Goal: Transaction & Acquisition: Book appointment/travel/reservation

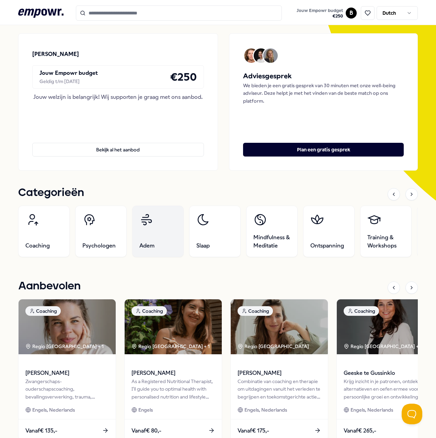
scroll to position [69, 0]
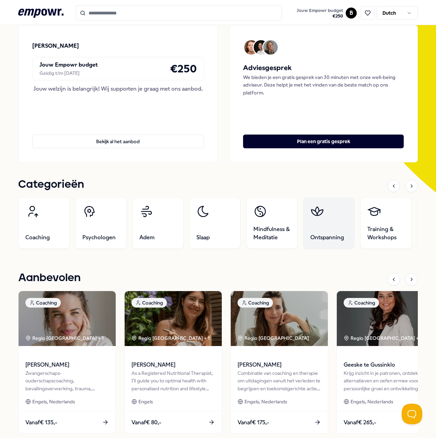
click at [330, 235] on span "Ontspanning" at bounding box center [327, 237] width 34 height 8
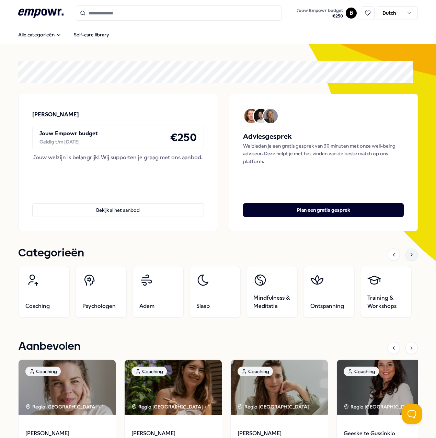
click at [410, 254] on div at bounding box center [411, 255] width 12 height 12
click at [409, 252] on icon at bounding box center [411, 254] width 5 height 5
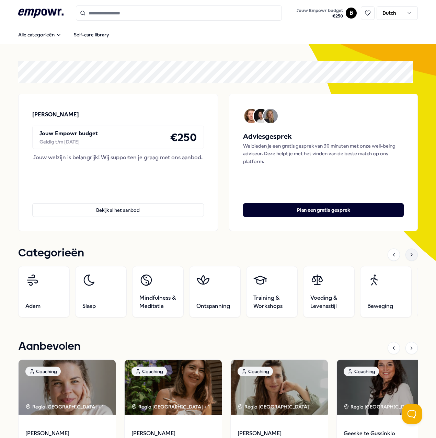
click at [405, 255] on div at bounding box center [411, 255] width 12 height 12
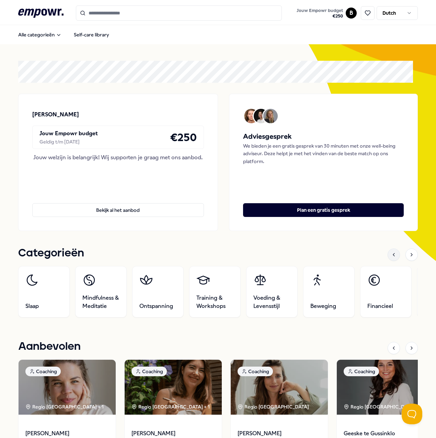
click at [391, 254] on icon at bounding box center [393, 254] width 5 height 5
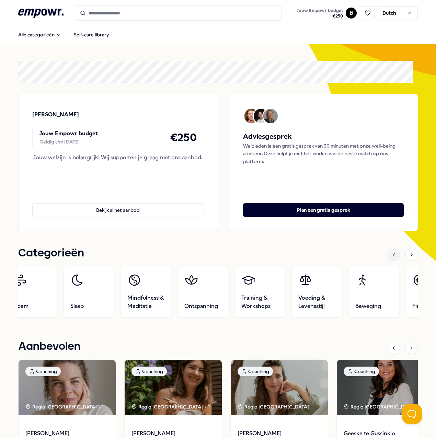
click at [391, 254] on icon at bounding box center [393, 254] width 5 height 5
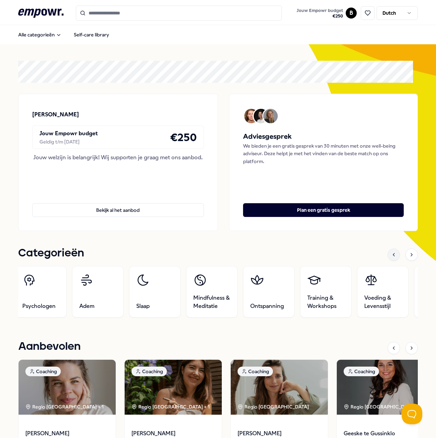
click at [391, 254] on icon at bounding box center [393, 254] width 5 height 5
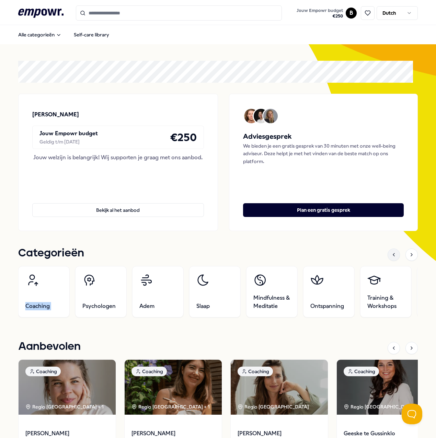
click at [391, 254] on icon at bounding box center [393, 254] width 5 height 5
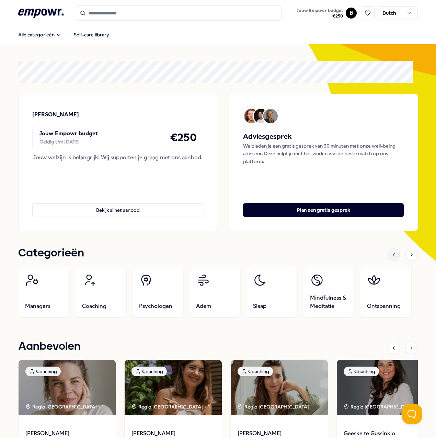
click at [391, 254] on icon at bounding box center [393, 254] width 5 height 5
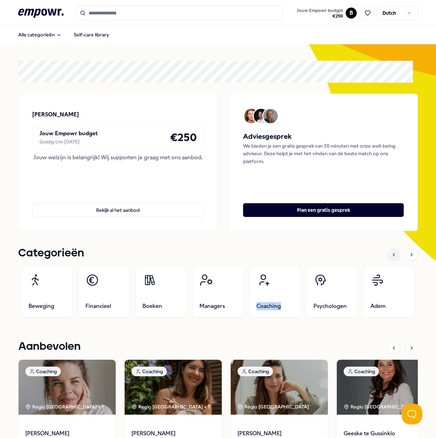
click at [391, 254] on icon at bounding box center [393, 254] width 5 height 5
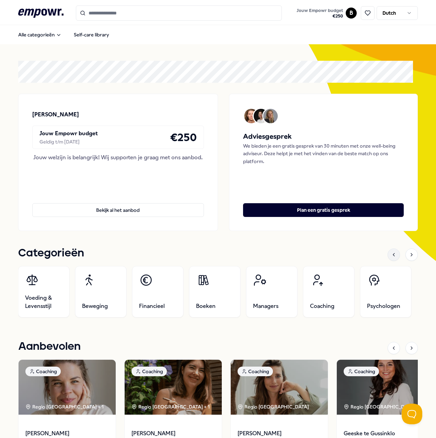
click at [391, 254] on icon at bounding box center [393, 254] width 5 height 5
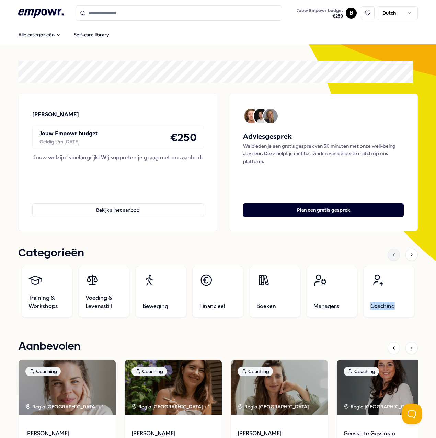
click at [391, 254] on icon at bounding box center [393, 254] width 5 height 5
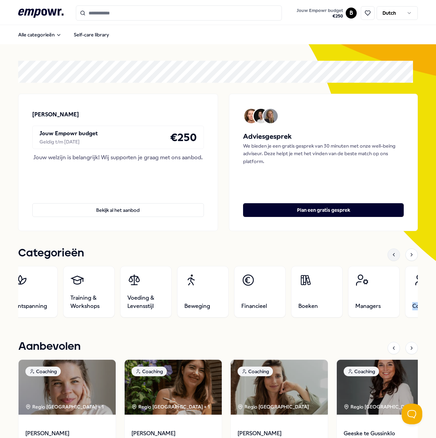
click at [391, 254] on icon at bounding box center [393, 254] width 5 height 5
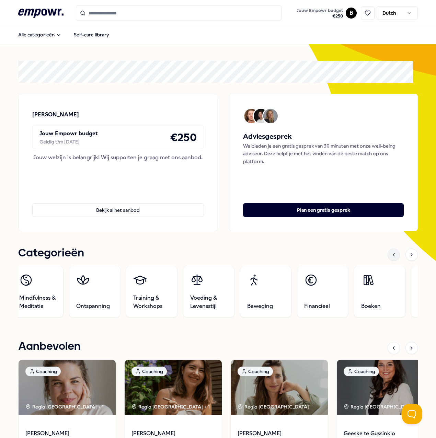
click at [391, 254] on icon at bounding box center [393, 254] width 5 height 5
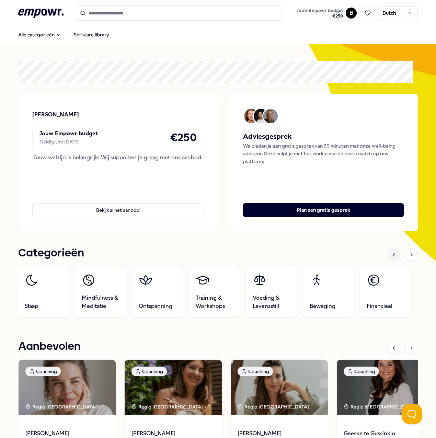
click at [391, 254] on icon at bounding box center [393, 254] width 5 height 5
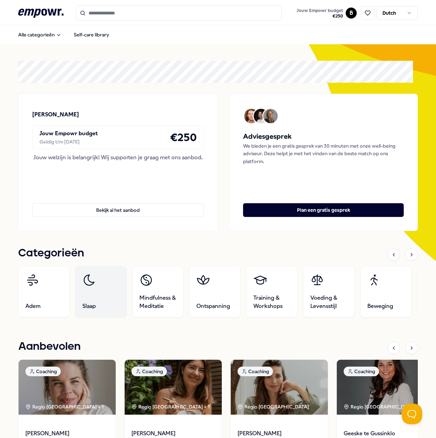
click at [112, 286] on link "Slaap" at bounding box center [100, 291] width 51 height 51
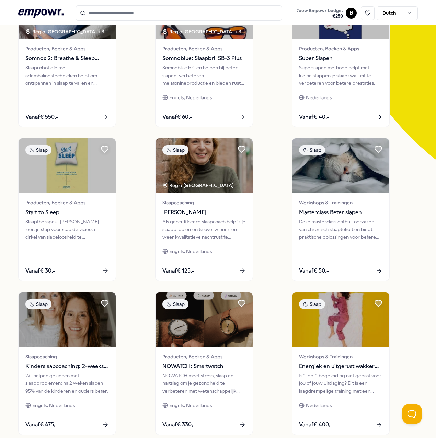
scroll to position [103, 0]
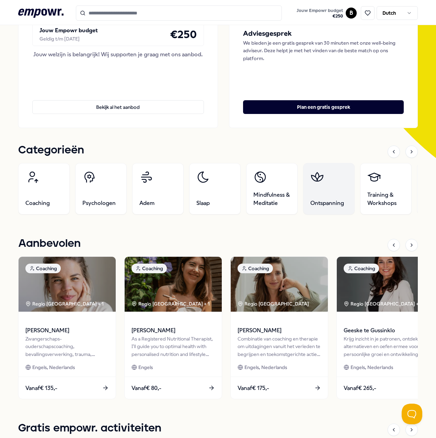
click at [345, 193] on link "Ontspanning" at bounding box center [328, 188] width 51 height 51
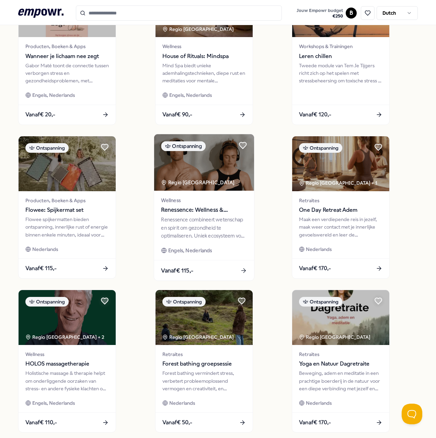
scroll to position [250, 0]
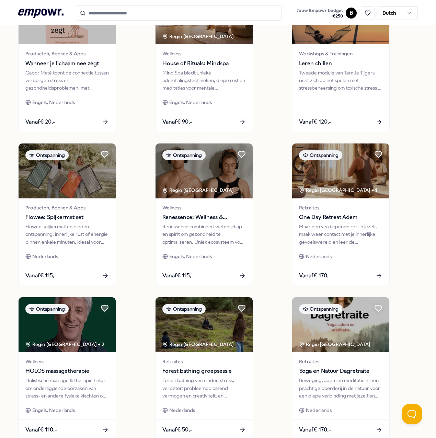
drag, startPoint x: 80, startPoint y: 339, endPoint x: 126, endPoint y: 376, distance: 58.5
click at [126, 376] on div "Ontspanning Regio Amsterdam + 3 Retraites Zweethut - gemengd Zweethut in de nat…" at bounding box center [218, 137] width 400 height 604
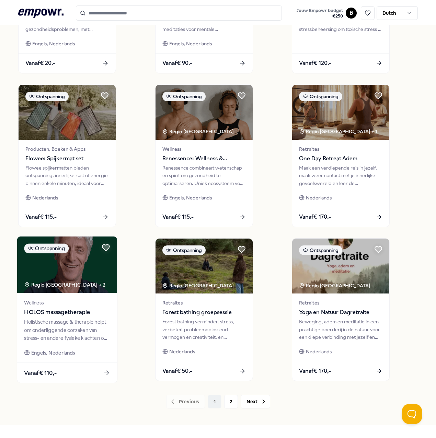
scroll to position [319, 0]
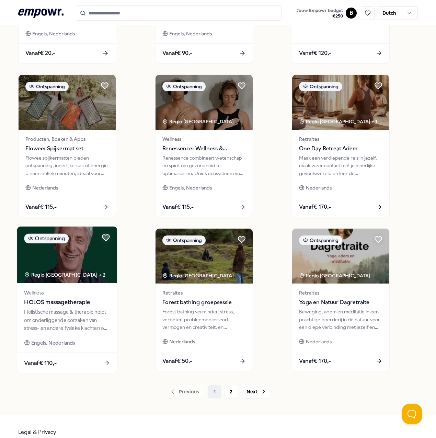
click at [70, 308] on div "Holistische massage & therapie helpt om onderliggende oorzaken van stress- en a…" at bounding box center [67, 320] width 86 height 24
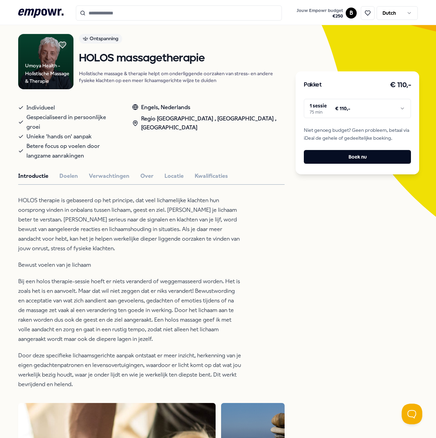
click at [124, 198] on p "HOLOS therapie is gebaseerd op het principe, dat veel lichamelijke klachten hun…" at bounding box center [129, 225] width 223 height 58
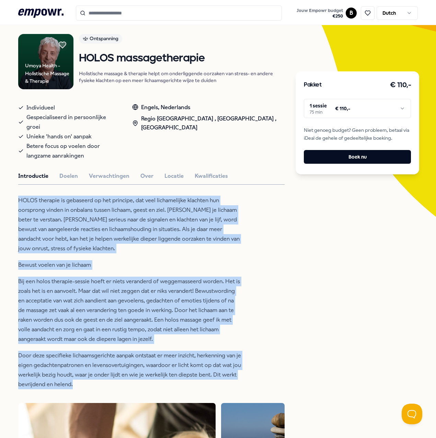
drag, startPoint x: 18, startPoint y: 188, endPoint x: 129, endPoint y: 373, distance: 215.9
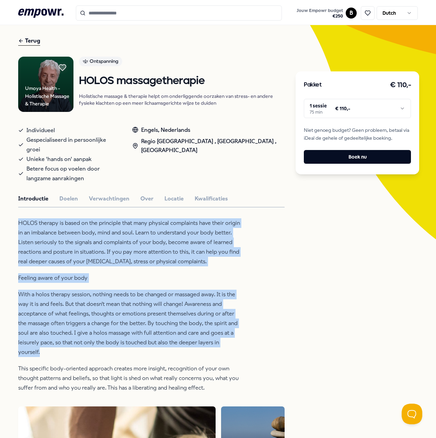
scroll to position [10, 0]
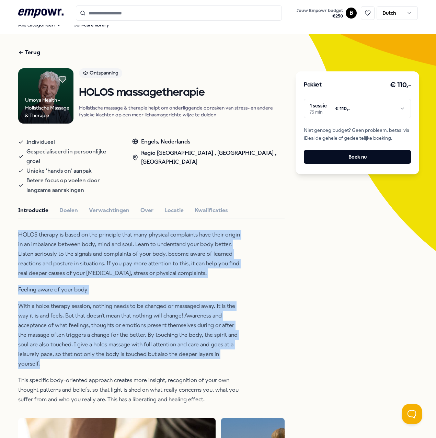
click at [348, 106] on html ".empowr-logo_svg__cls-1{fill:#03032f} Jouw Empowr budget €250 B Dutch Alle cate…" at bounding box center [218, 219] width 436 height 438
click at [68, 206] on button "Doelen" at bounding box center [68, 210] width 19 height 9
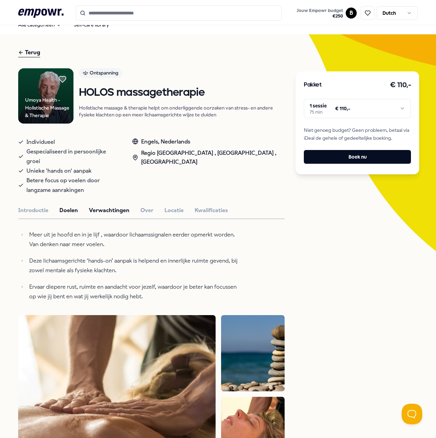
click at [104, 206] on button "Verwachtingen" at bounding box center [109, 210] width 41 height 9
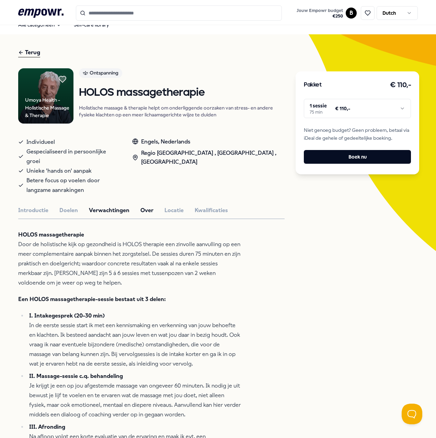
click at [143, 206] on button "Over" at bounding box center [146, 210] width 13 height 9
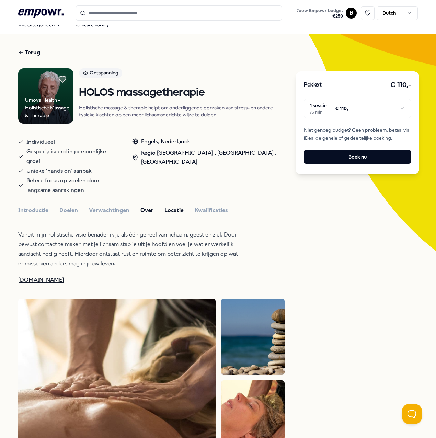
click at [177, 206] on button "Locatie" at bounding box center [173, 210] width 19 height 9
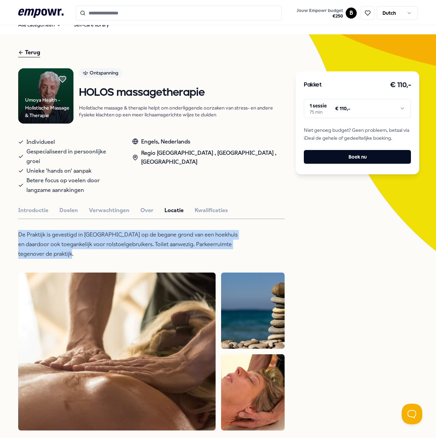
drag, startPoint x: 82, startPoint y: 243, endPoint x: 15, endPoint y: 226, distance: 68.9
drag, startPoint x: 15, startPoint y: 226, endPoint x: 34, endPoint y: 226, distance: 18.2
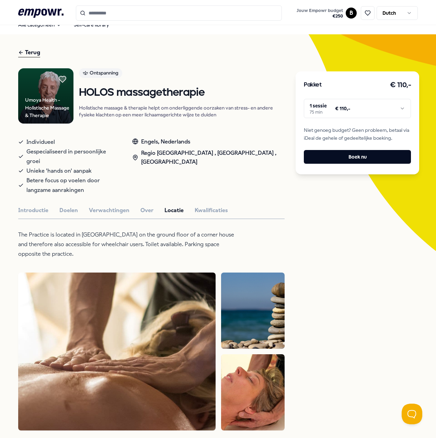
click at [116, 240] on p "The Practice is located in [GEOGRAPHIC_DATA] on the ground floor of a corner ho…" at bounding box center [129, 244] width 223 height 29
drag, startPoint x: 113, startPoint y: 202, endPoint x: 117, endPoint y: 220, distance: 18.2
drag, startPoint x: 178, startPoint y: 162, endPoint x: 167, endPoint y: 152, distance: 14.6
click at [167, 152] on div "Regio [GEOGRAPHIC_DATA] , [GEOGRAPHIC_DATA] , [GEOGRAPHIC_DATA]" at bounding box center [208, 158] width 152 height 18
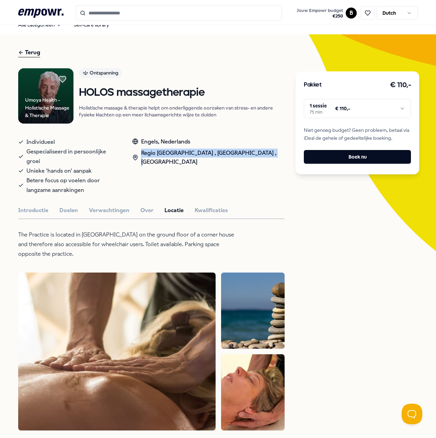
drag, startPoint x: 167, startPoint y: 152, endPoint x: 175, endPoint y: 153, distance: 8.3
click at [161, 230] on p "The Practice is located in [GEOGRAPHIC_DATA] on the ground floor of a corner ho…" at bounding box center [129, 244] width 223 height 29
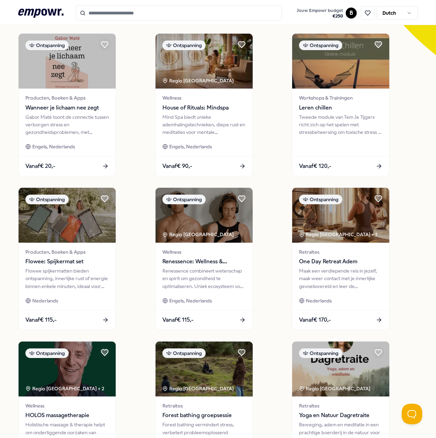
scroll to position [275, 0]
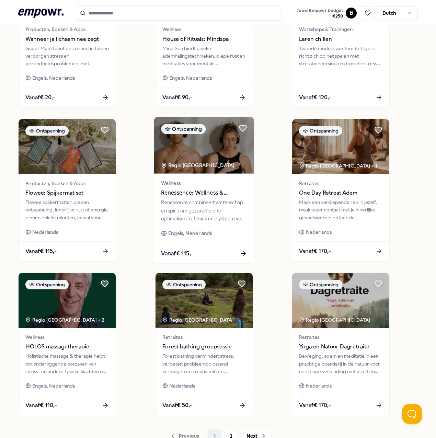
click at [193, 173] on img at bounding box center [204, 145] width 100 height 57
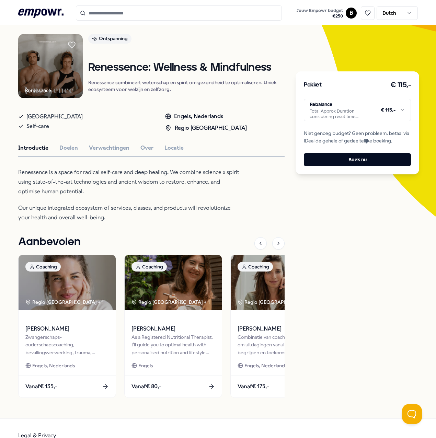
click at [327, 111] on html ".empowr-logo_svg__cls-1{fill:#03032f} Jouw Empowr budget €250 B Dutch Alle cate…" at bounding box center [218, 219] width 436 height 438
drag, startPoint x: 195, startPoint y: 201, endPoint x: 198, endPoint y: 204, distance: 4.1
click at [195, 201] on html ".empowr-logo_svg__cls-1{fill:#03032f} Jouw Empowr budget €250 B Dutch Alle cate…" at bounding box center [218, 219] width 436 height 438
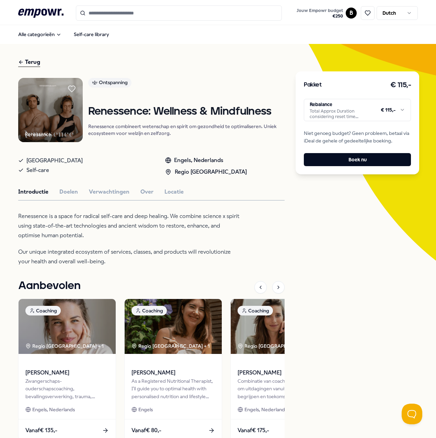
scroll to position [0, 0]
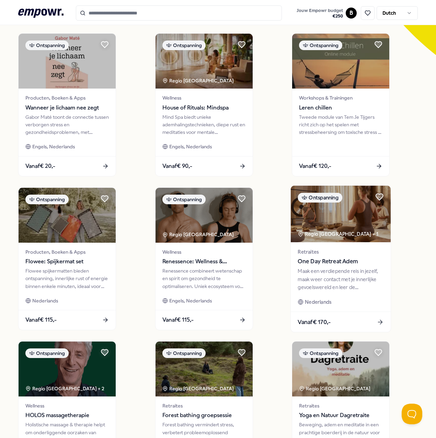
click at [336, 273] on div "Maak een verdiepende reis in jezelf, maak weer contact met je innerlijke gevoel…" at bounding box center [341, 279] width 86 height 24
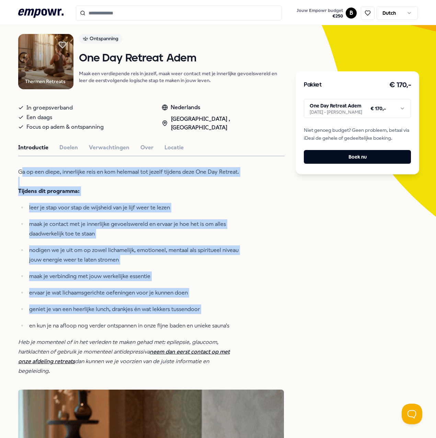
drag, startPoint x: 20, startPoint y: 170, endPoint x: 242, endPoint y: 326, distance: 271.3
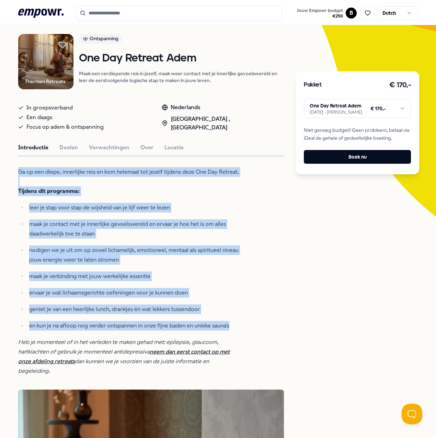
drag, startPoint x: 242, startPoint y: 326, endPoint x: 17, endPoint y: 172, distance: 272.8
drag, startPoint x: 17, startPoint y: 172, endPoint x: 59, endPoint y: 171, distance: 42.2
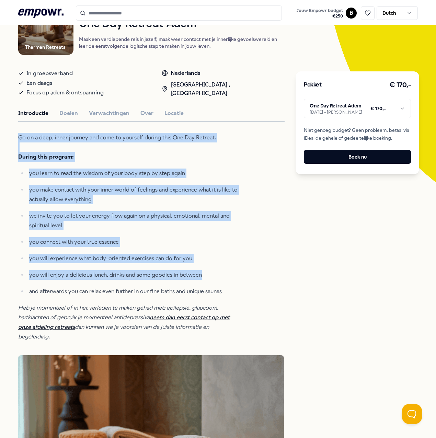
scroll to position [0, 0]
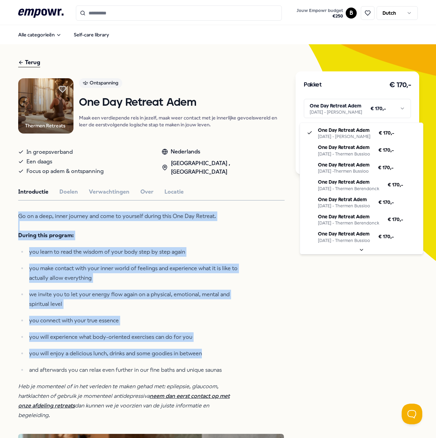
click at [328, 113] on html ".empowr-logo_svg__cls-1{fill:#03032f} Jouw Empowr budget €250 B Dutch Alle cate…" at bounding box center [218, 219] width 436 height 438
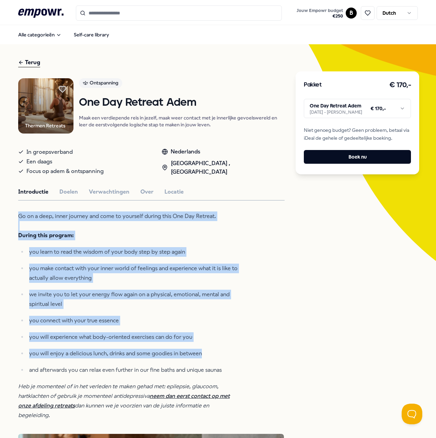
click at [222, 282] on html ".empowr-logo_svg__cls-1{fill:#03032f} Jouw Empowr budget €250 B Dutch Alle cate…" at bounding box center [218, 219] width 436 height 438
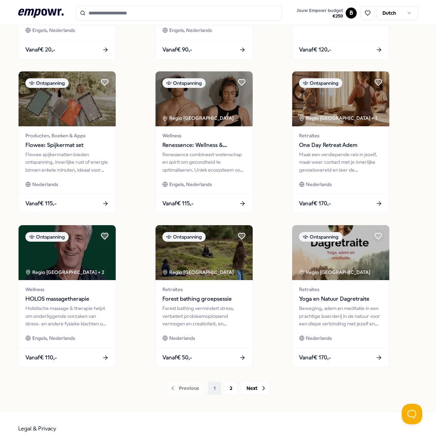
scroll to position [330, 0]
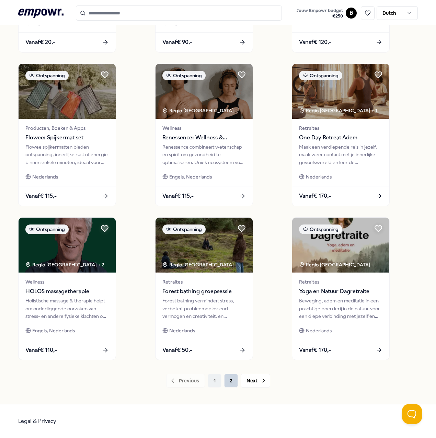
click at [230, 381] on button "2" at bounding box center [231, 381] width 14 height 14
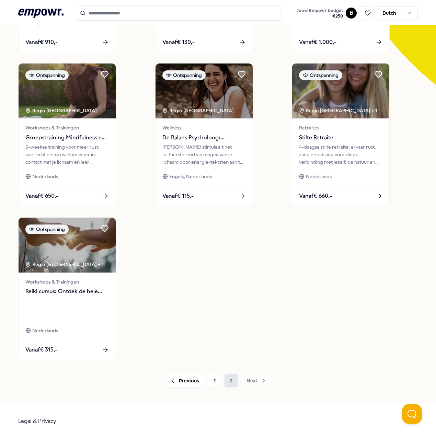
scroll to position [176, 0]
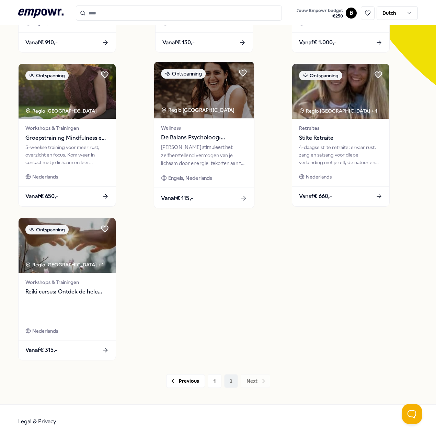
click at [208, 138] on span "De Balans Psycholoog: [PERSON_NAME]" at bounding box center [204, 137] width 86 height 9
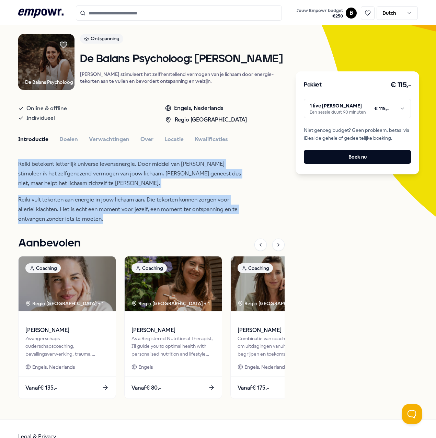
drag, startPoint x: 17, startPoint y: 166, endPoint x: 135, endPoint y: 221, distance: 130.2
click at [135, 221] on div "[PERSON_NAME] Psycholoog Ontspanning De Balans Psycholoog: [PERSON_NAME] stimul…" at bounding box center [218, 209] width 436 height 419
drag, startPoint x: 135, startPoint y: 221, endPoint x: 72, endPoint y: 213, distance: 63.3
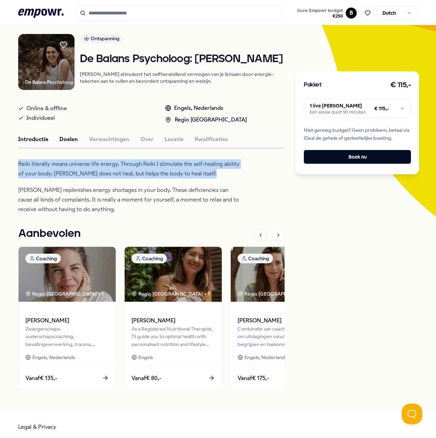
click at [67, 143] on button "Doelen" at bounding box center [68, 139] width 19 height 9
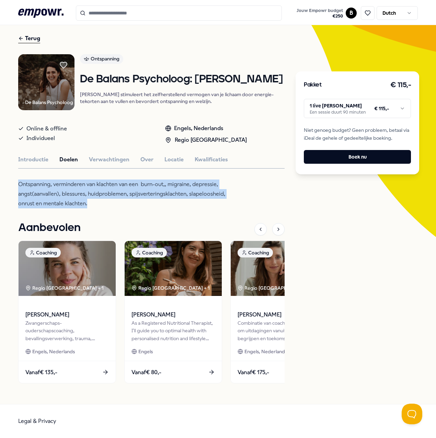
drag, startPoint x: 93, startPoint y: 206, endPoint x: 14, endPoint y: 186, distance: 81.4
click at [14, 186] on div "[PERSON_NAME] Psycholoog Ontspanning De Balans Psycholoog: [PERSON_NAME] stimul…" at bounding box center [218, 212] width 436 height 384
drag, startPoint x: 14, startPoint y: 186, endPoint x: 51, endPoint y: 191, distance: 37.3
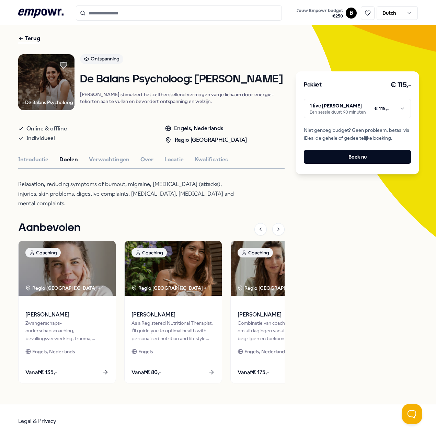
click at [97, 205] on p "Relaxation, reducing symptoms of burnout, migraine, [MEDICAL_DATA] (attacks), i…" at bounding box center [129, 194] width 223 height 29
drag, startPoint x: 86, startPoint y: 81, endPoint x: 224, endPoint y: 84, distance: 138.0
click at [224, 84] on h1 "De Balans Psycholoog: [PERSON_NAME]" at bounding box center [182, 79] width 205 height 12
drag, startPoint x: 224, startPoint y: 84, endPoint x: 187, endPoint y: 80, distance: 37.7
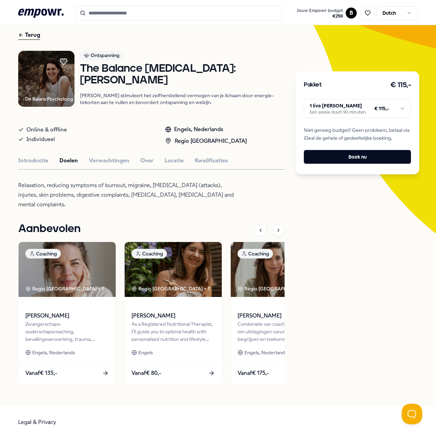
click at [171, 103] on p "[PERSON_NAME] stimuleert het zelfherstellend vermogen van je lichaam door energ…" at bounding box center [182, 99] width 205 height 14
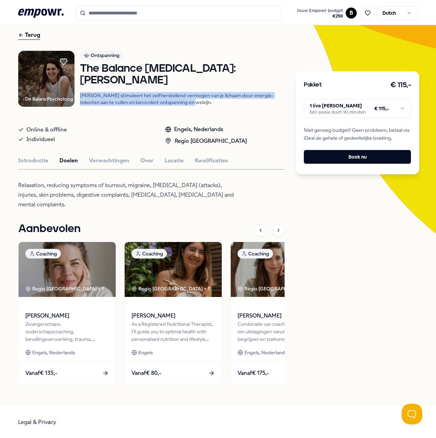
drag, startPoint x: 172, startPoint y: 103, endPoint x: 82, endPoint y: 93, distance: 90.8
click at [82, 93] on div "De Balans Psycholoog Ontspanning The Balance [MEDICAL_DATA]: [PERSON_NAME] stim…" at bounding box center [151, 81] width 266 height 60
drag, startPoint x: 82, startPoint y: 93, endPoint x: 116, endPoint y: 97, distance: 34.6
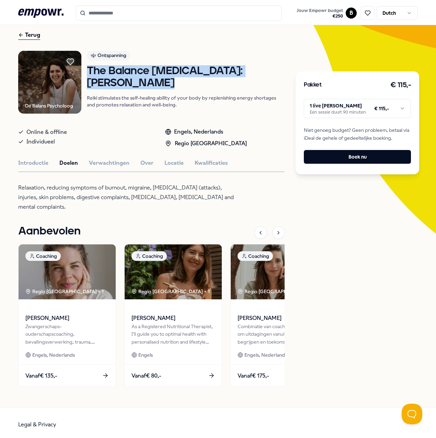
click at [206, 111] on div "Ontspanning The Balance [MEDICAL_DATA]: [PERSON_NAME] stimulates the self-heali…" at bounding box center [186, 82] width 198 height 63
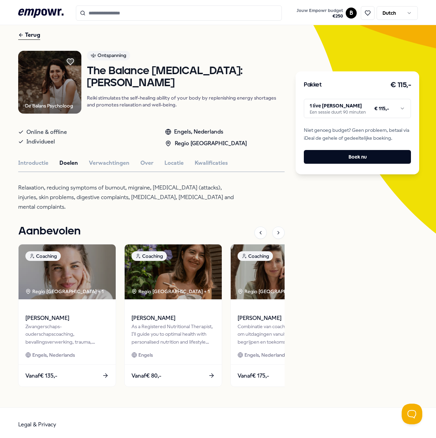
click at [346, 107] on html ".empowr-logo_svg__cls-1{fill:#03032f} Jouw Empowr budget €250 B Dutch Alle cate…" at bounding box center [218, 219] width 436 height 438
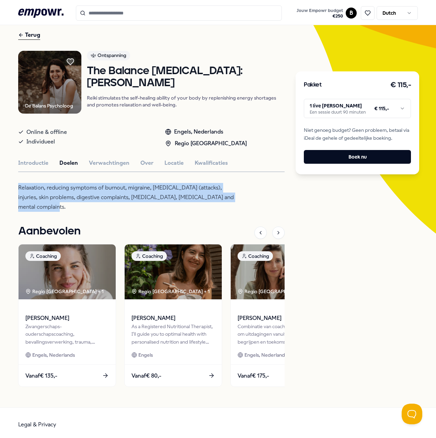
drag, startPoint x: 46, startPoint y: 209, endPoint x: 13, endPoint y: 188, distance: 39.2
click at [13, 188] on div "Terug De Balans Psycholoog Ontspanning The Balance [MEDICAL_DATA]: [PERSON_NAME…" at bounding box center [218, 212] width 436 height 391
click at [100, 164] on button "Verwachtingen" at bounding box center [109, 163] width 41 height 9
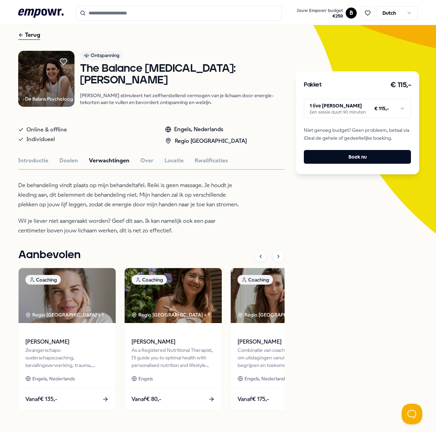
drag, startPoint x: 37, startPoint y: 184, endPoint x: 182, endPoint y: 230, distance: 151.7
click at [182, 230] on div "De behandeling vindt plaats op mijn behandeltafel. Reiki is geen massage. Je ho…" at bounding box center [129, 208] width 223 height 55
drag, startPoint x: 182, startPoint y: 230, endPoint x: 152, endPoint y: 198, distance: 43.9
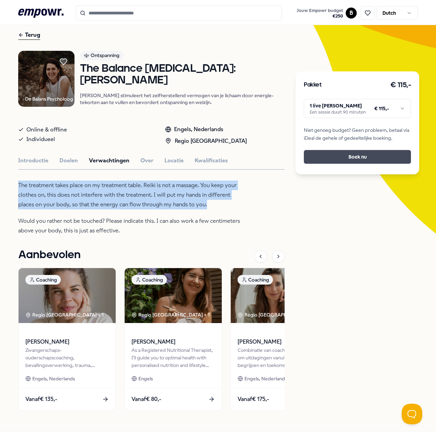
click at [349, 155] on button "Boek nu" at bounding box center [357, 157] width 107 height 14
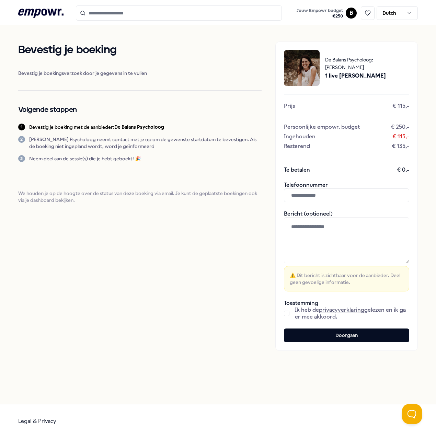
click at [107, 144] on p "[PERSON_NAME] Psycholoog neemt contact met je op om de gewenste startdatum te b…" at bounding box center [145, 143] width 232 height 14
click at [313, 193] on input "text" at bounding box center [346, 195] width 125 height 14
type input "**********"
click at [349, 229] on textarea at bounding box center [346, 240] width 125 height 46
click at [291, 313] on div "Ik heb de privacyverklaring gelezen en ik ga er mee akkoord." at bounding box center [346, 314] width 125 height 14
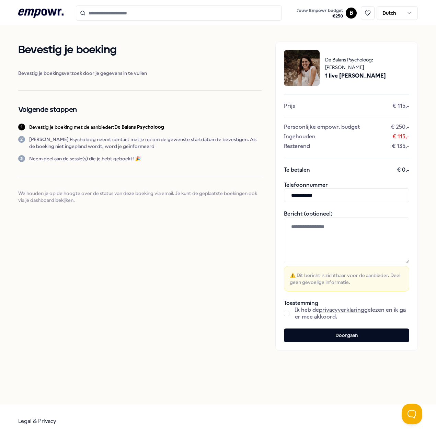
click at [285, 312] on button "button" at bounding box center [286, 313] width 5 height 5
click at [332, 338] on button "Doorgaan" at bounding box center [346, 335] width 125 height 14
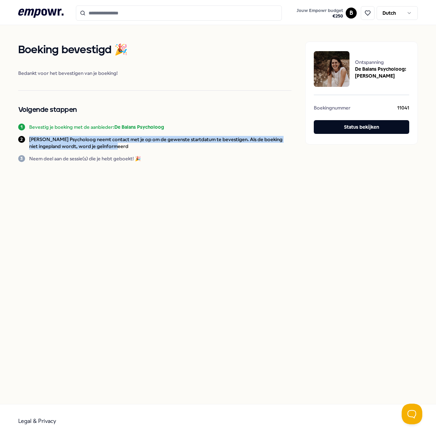
drag, startPoint x: 123, startPoint y: 145, endPoint x: 24, endPoint y: 141, distance: 98.9
click at [24, 141] on div "2 De Balans Psycholoog neemt contact met je op om de gewenste startdatum te bev…" at bounding box center [154, 143] width 273 height 14
drag, startPoint x: 24, startPoint y: 141, endPoint x: 57, endPoint y: 140, distance: 33.3
